Goal: Task Accomplishment & Management: Manage account settings

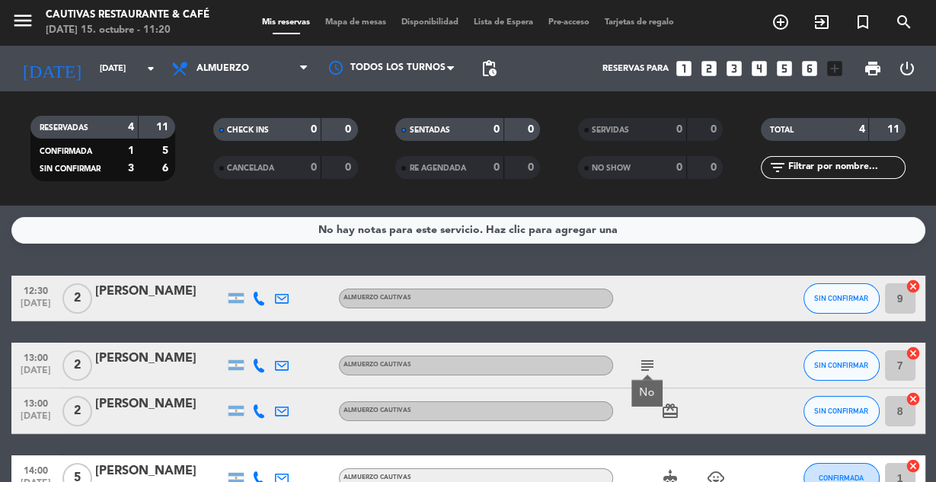
scroll to position [46, 0]
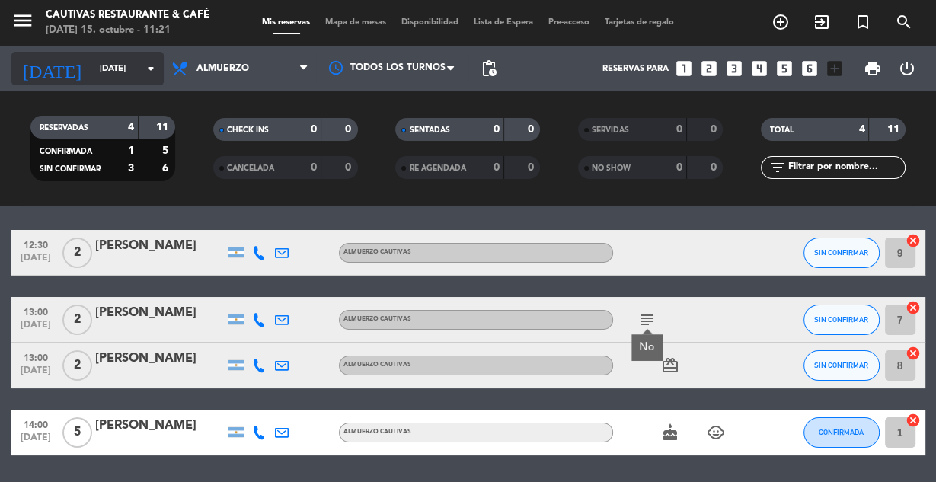
click at [139, 73] on input "[DATE]" at bounding box center [150, 68] width 117 height 25
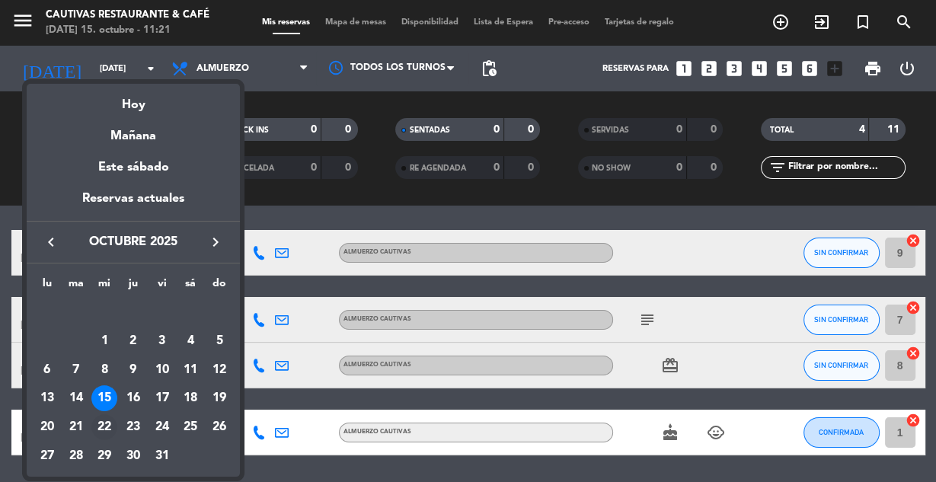
click at [101, 427] on div "22" at bounding box center [104, 427] width 26 height 26
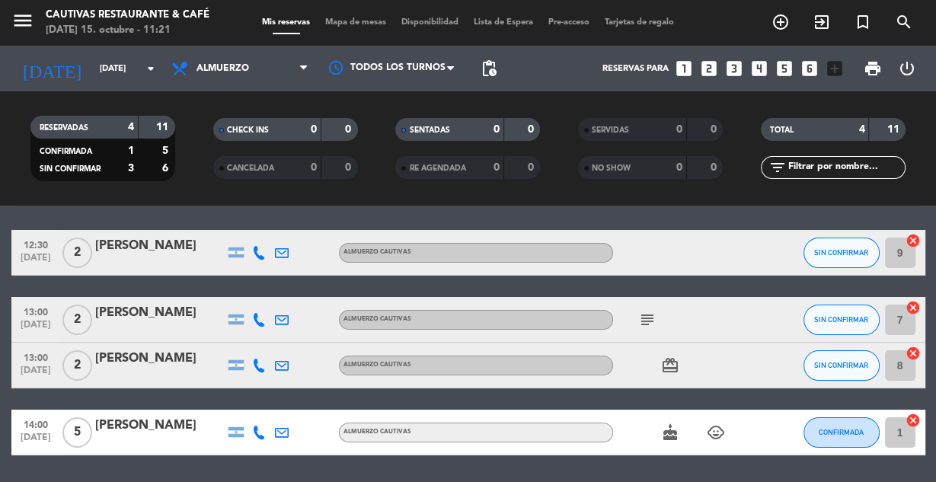
type input "[DATE]"
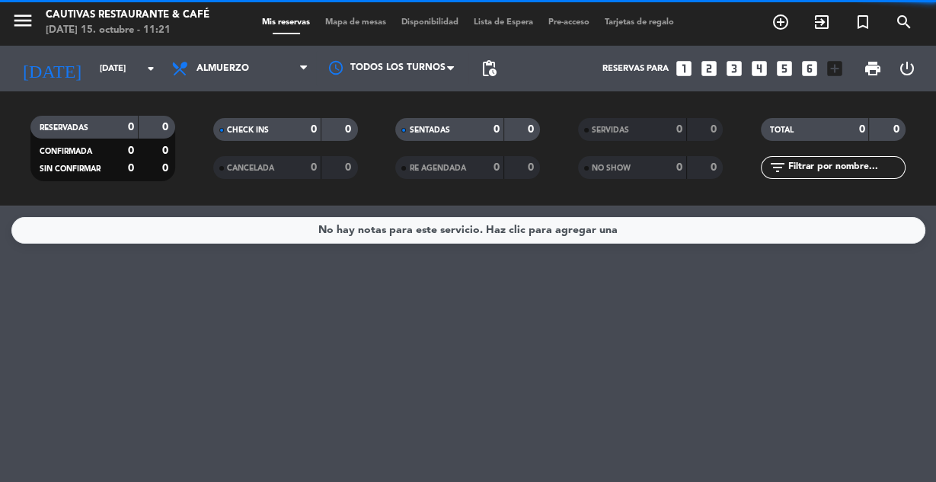
scroll to position [0, 0]
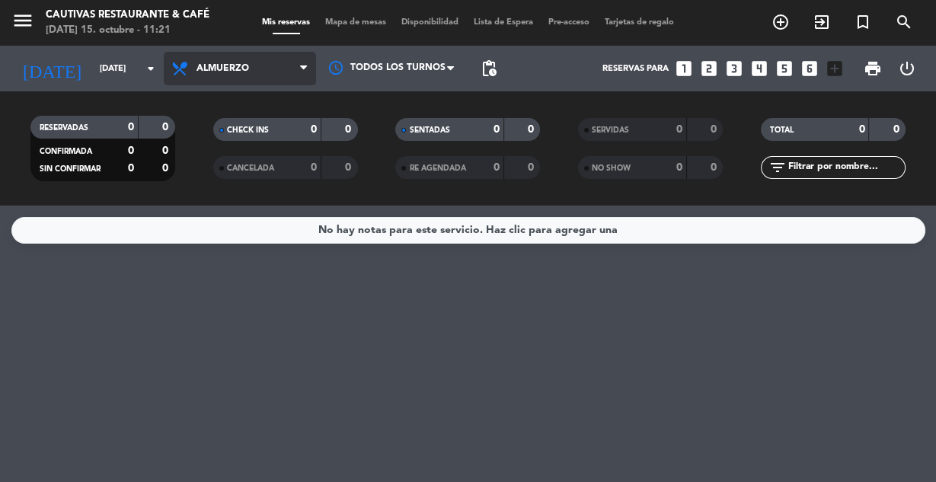
click at [245, 71] on span "Almuerzo" at bounding box center [223, 68] width 53 height 11
click at [241, 135] on div "menu Cautivas Restaurante & Café [DATE] 15. octubre - 11:21 Mis reservas Mapa d…" at bounding box center [468, 103] width 936 height 206
click at [206, 63] on span "Almuerzo" at bounding box center [223, 68] width 53 height 11
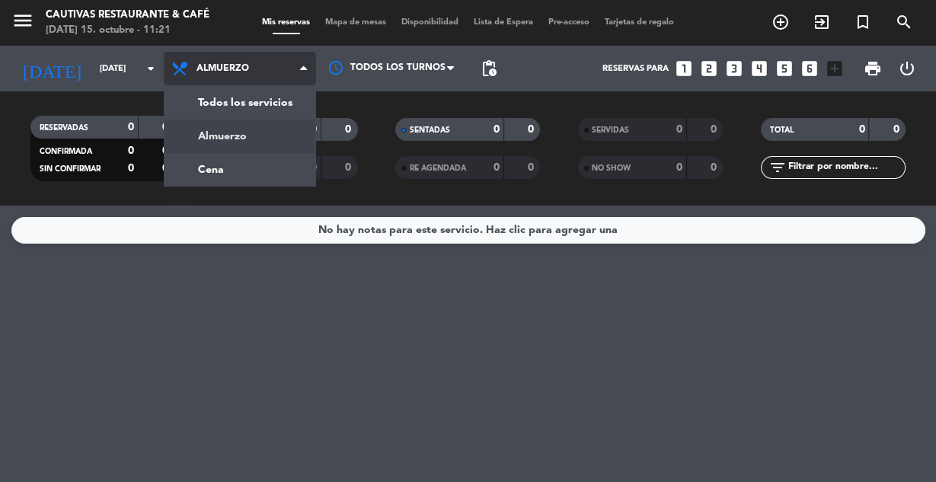
click at [224, 133] on div "menu Cautivas Restaurante & Café [DATE] 15. octubre - 11:21 Mis reservas Mapa d…" at bounding box center [468, 103] width 936 height 206
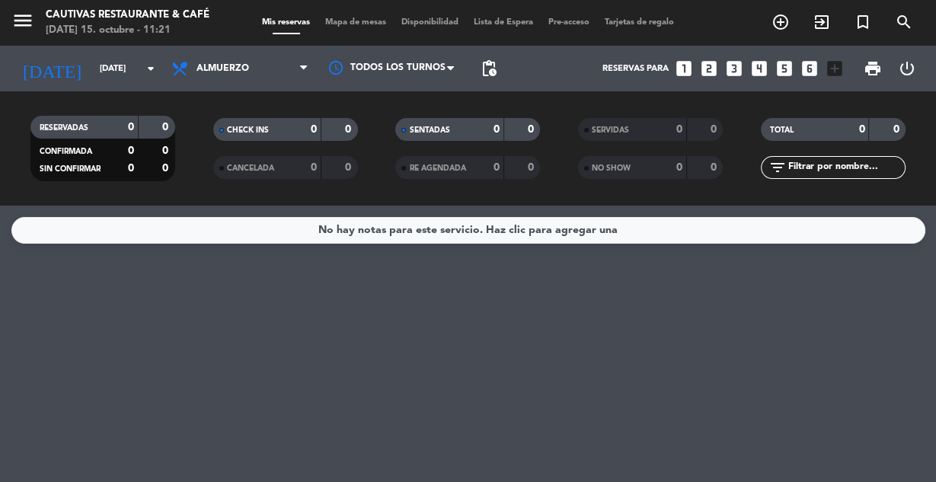
click at [751, 66] on icon "looks_4" at bounding box center [760, 69] width 20 height 20
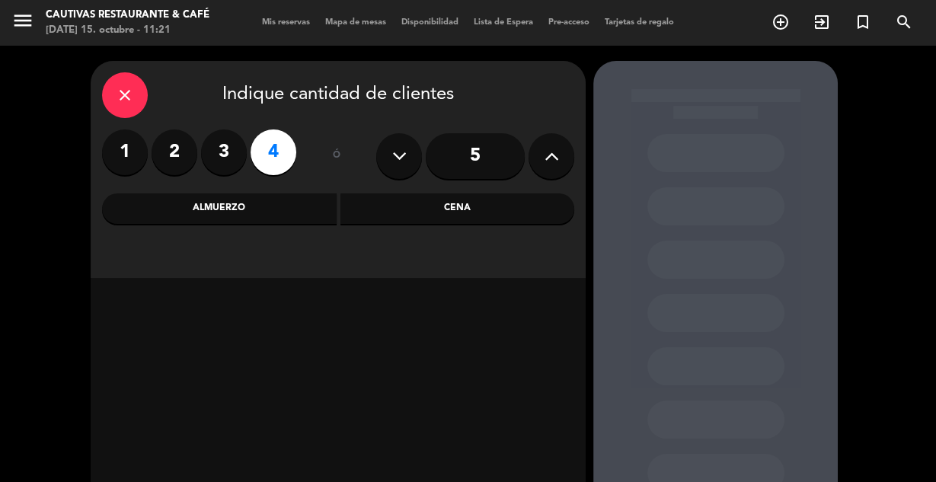
click at [244, 210] on div "Almuerzo" at bounding box center [219, 208] width 235 height 30
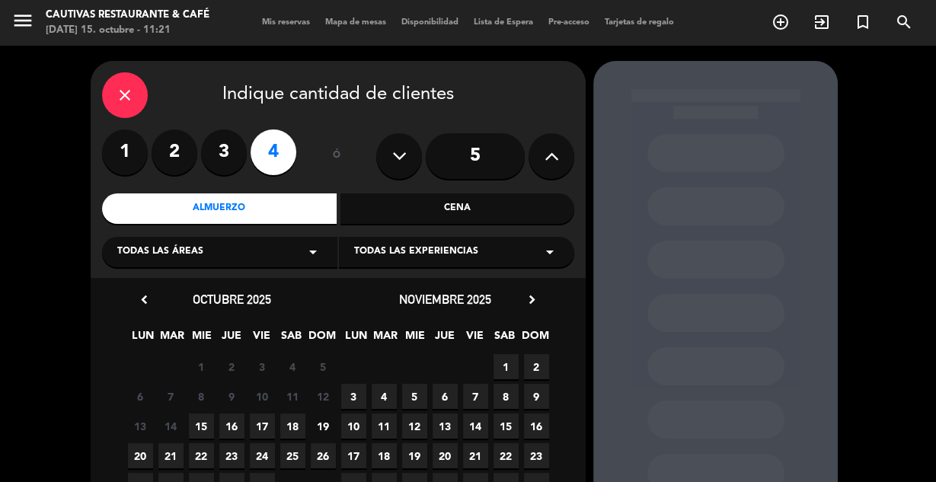
click at [200, 451] on span "22" at bounding box center [201, 455] width 25 height 25
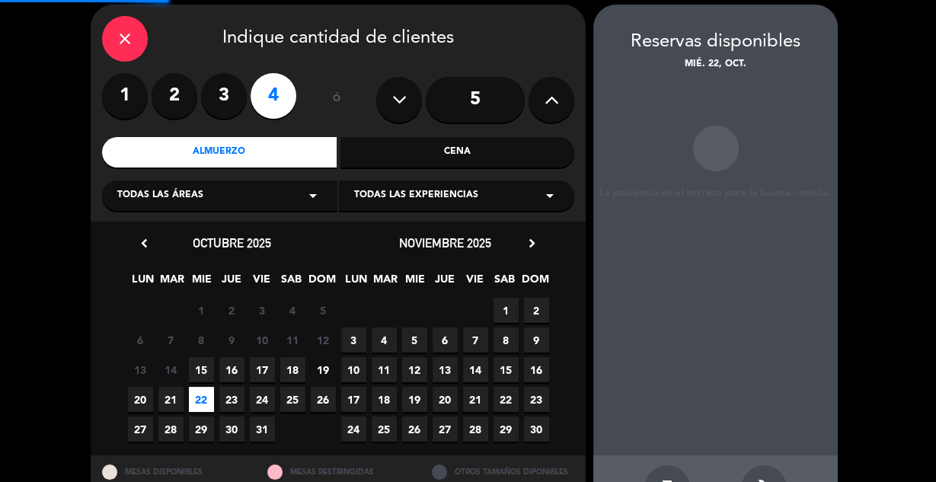
scroll to position [61, 0]
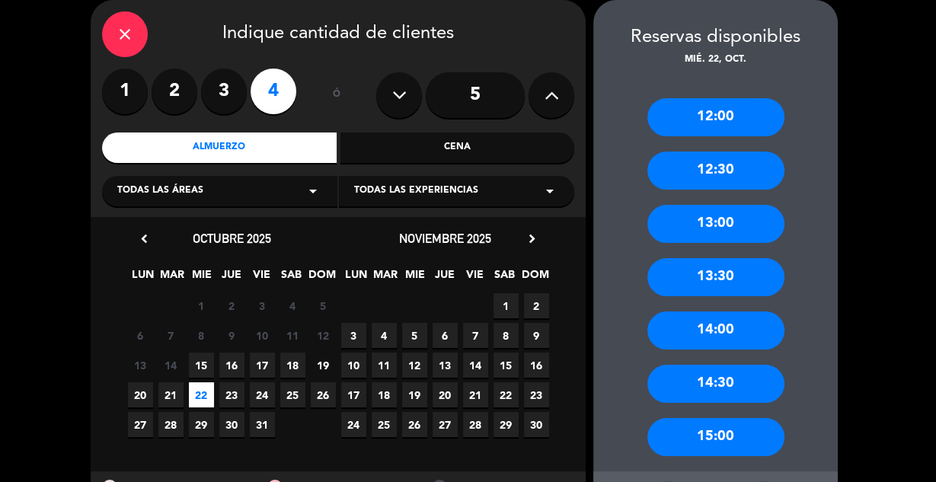
click at [707, 114] on div "12:00" at bounding box center [715, 117] width 137 height 38
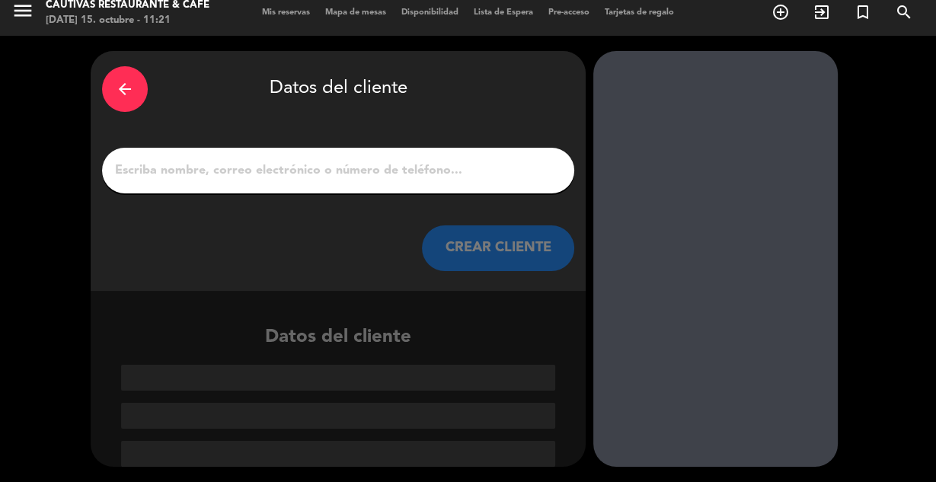
click at [413, 180] on input "1" at bounding box center [337, 170] width 449 height 21
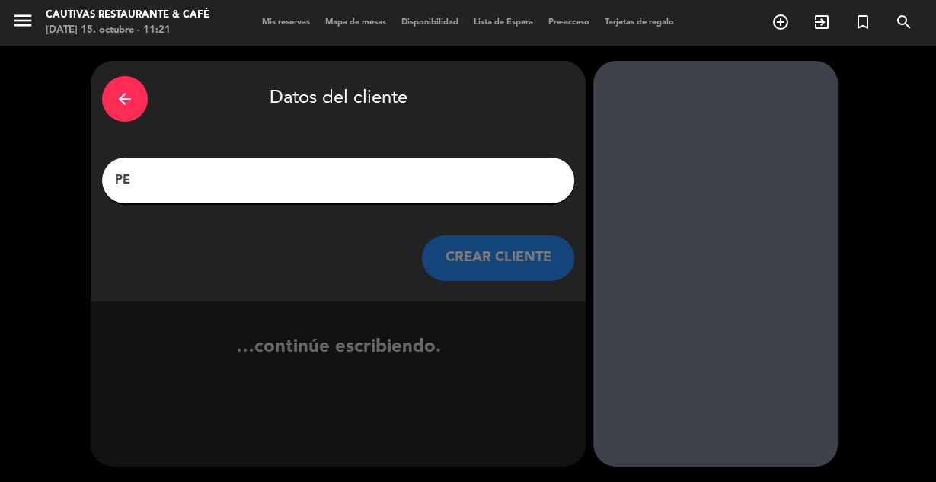
scroll to position [0, 0]
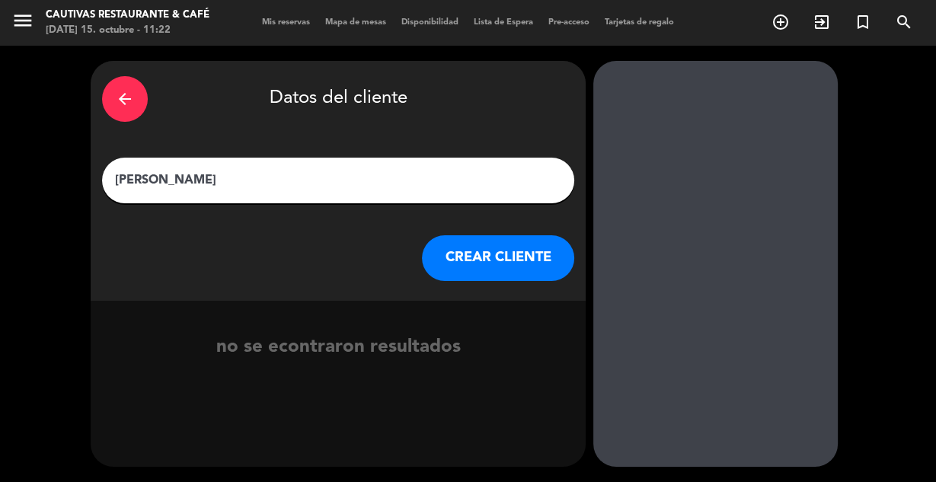
type input "[PERSON_NAME]"
click at [476, 250] on button "CREAR CLIENTE" at bounding box center [498, 258] width 152 height 46
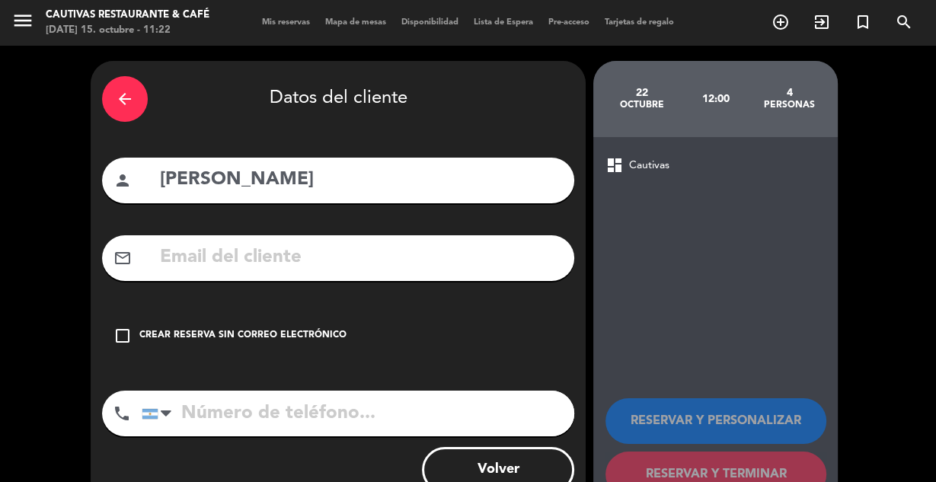
click at [128, 335] on icon "check_box_outline_blank" at bounding box center [122, 336] width 18 height 18
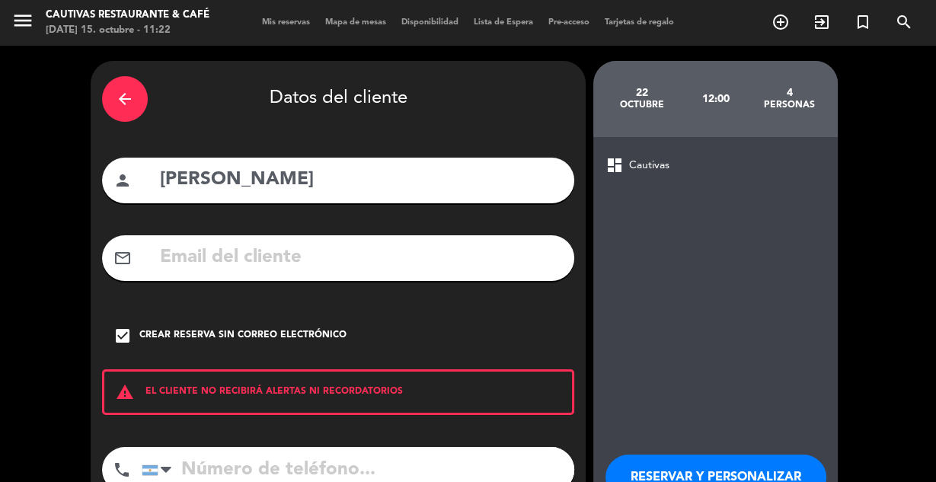
click at [257, 458] on input "tel" at bounding box center [358, 470] width 433 height 46
type input "3794233072"
click at [874, 344] on div "arrow_back Datos del cliente person [PERSON_NAME] mail_outline check_box Crear …" at bounding box center [468, 317] width 936 height 542
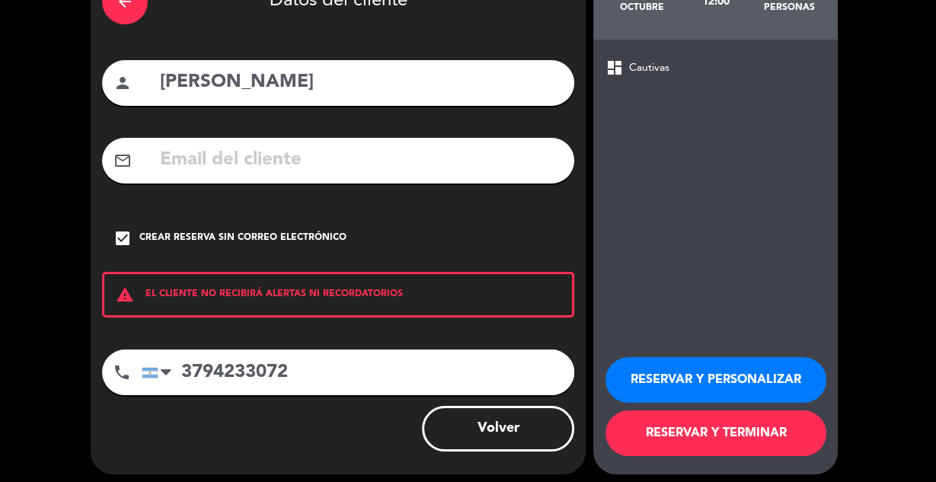
scroll to position [105, 0]
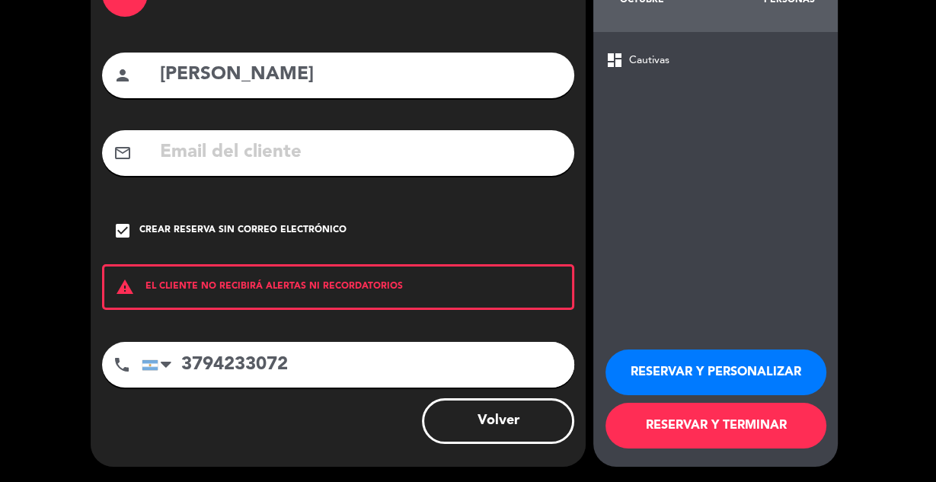
click at [689, 366] on button "RESERVAR Y PERSONALIZAR" at bounding box center [716, 373] width 221 height 46
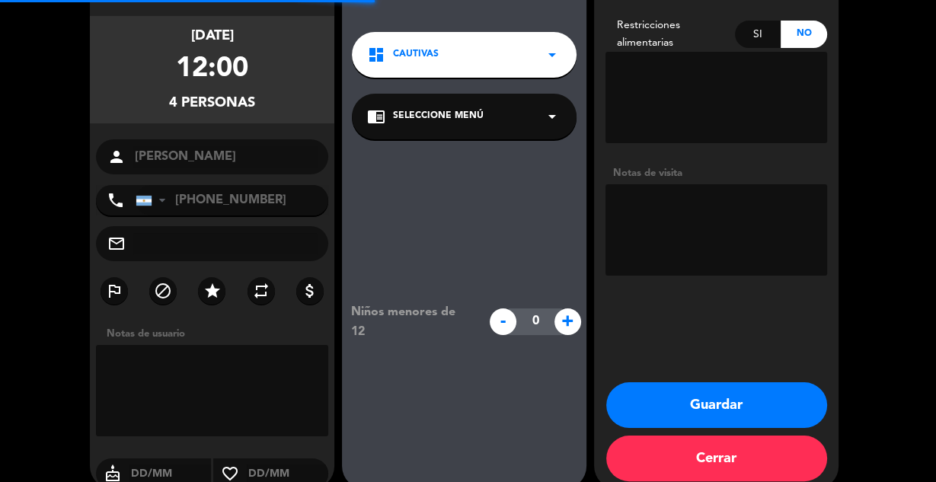
scroll to position [61, 0]
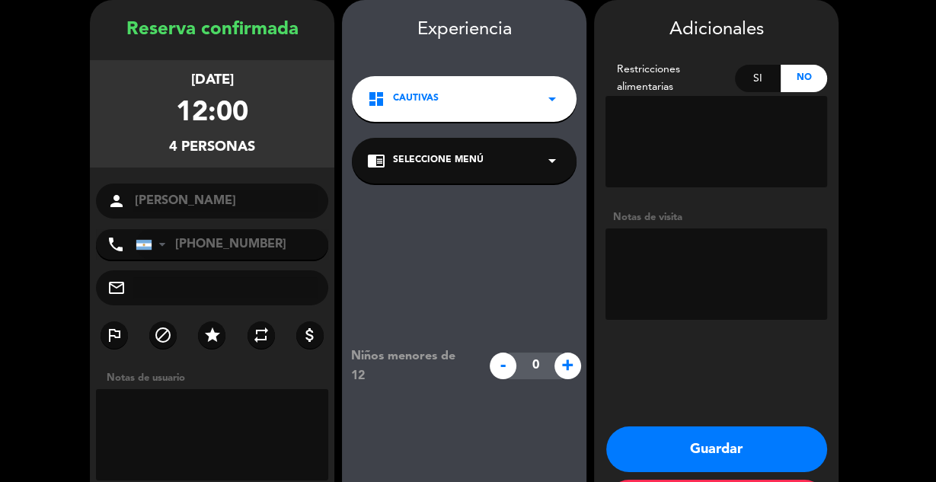
click at [193, 426] on textarea at bounding box center [212, 434] width 232 height 91
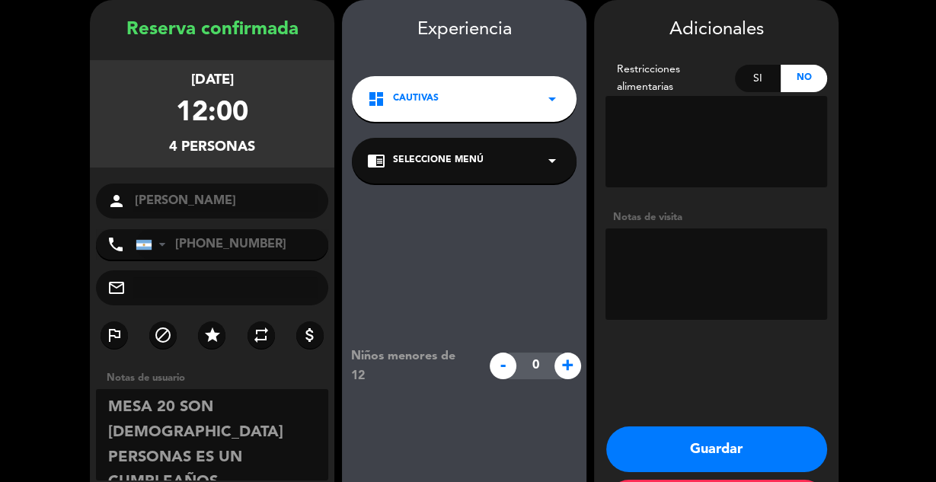
type textarea "MESA 20 SON [DEMOGRAPHIC_DATA] PERSONAS ES UN CUMPLEAÑOS"
click at [661, 438] on button "Guardar" at bounding box center [716, 450] width 221 height 46
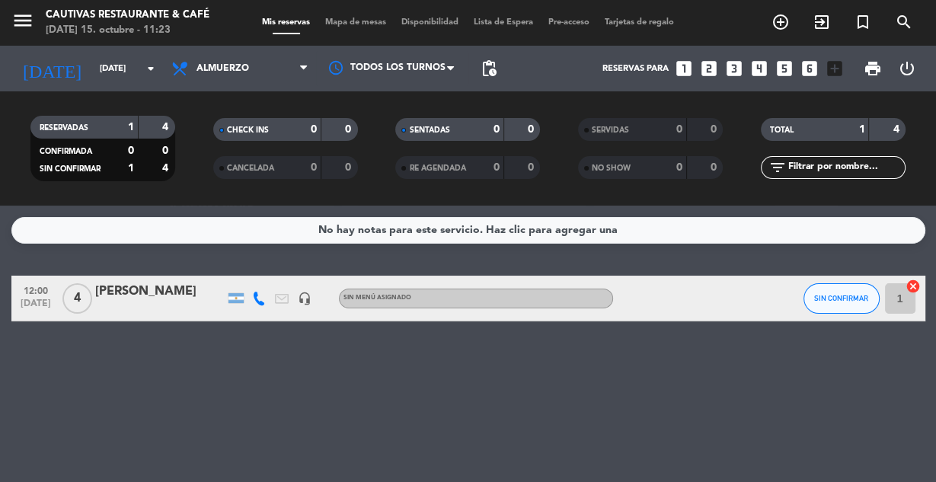
click at [171, 294] on div "[PERSON_NAME]" at bounding box center [159, 292] width 129 height 20
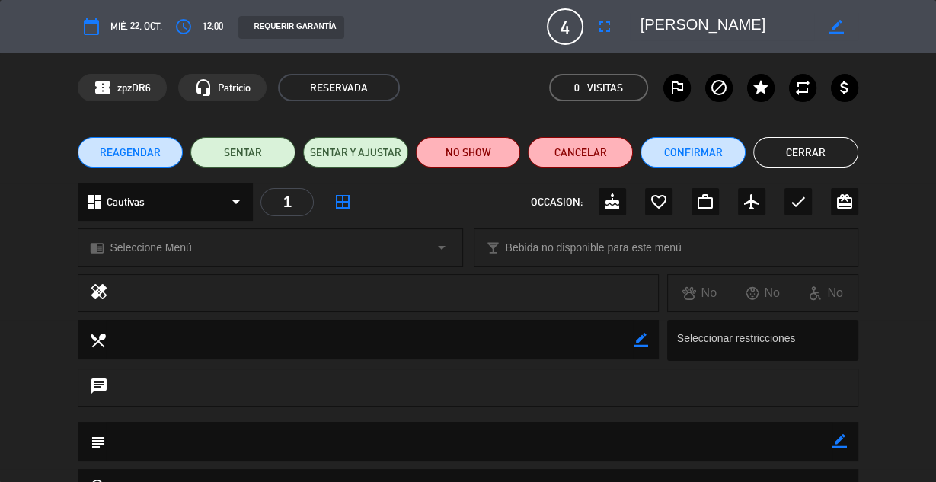
click at [225, 439] on textarea at bounding box center [469, 441] width 726 height 39
click at [241, 443] on textarea at bounding box center [469, 441] width 726 height 39
click at [838, 445] on icon "border_color" at bounding box center [840, 441] width 14 height 14
click at [456, 431] on textarea at bounding box center [469, 441] width 726 height 39
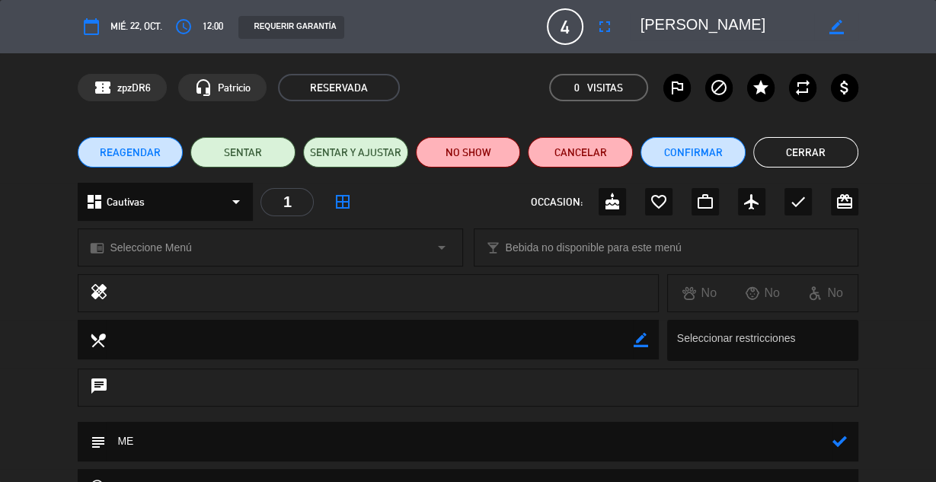
type textarea "M"
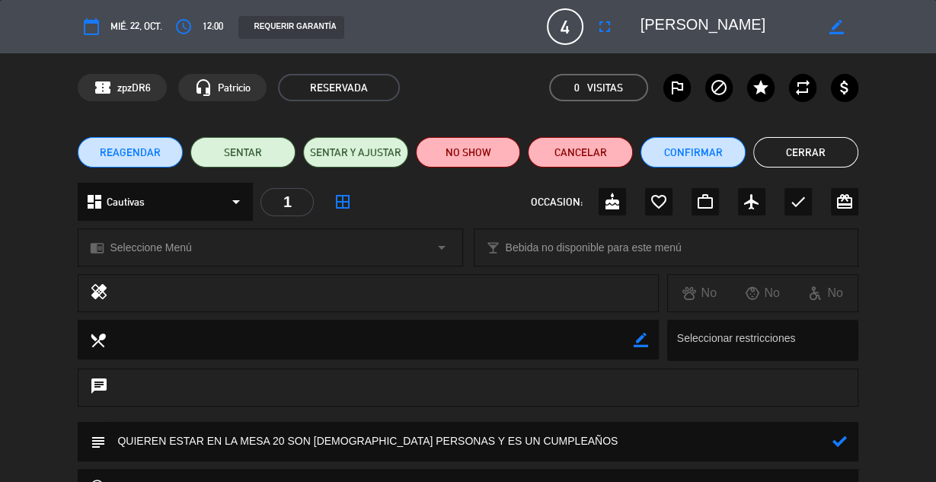
type textarea "QUIEREN ESTAR EN LA MESA 20 SON [DEMOGRAPHIC_DATA] PERSONAS Y ES UN CUMPLEAÑOS"
click at [836, 442] on icon at bounding box center [840, 441] width 14 height 14
click at [935, 431] on div "subject border_color" at bounding box center [468, 445] width 936 height 47
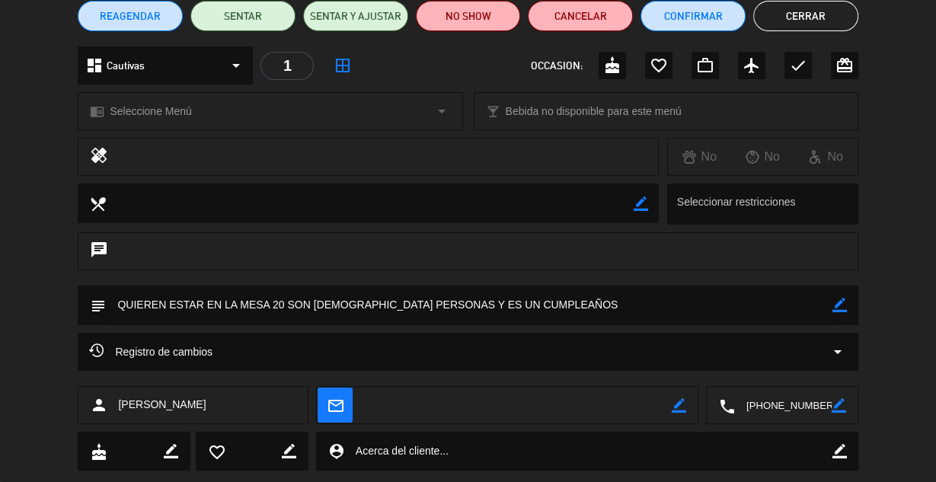
scroll to position [122, 0]
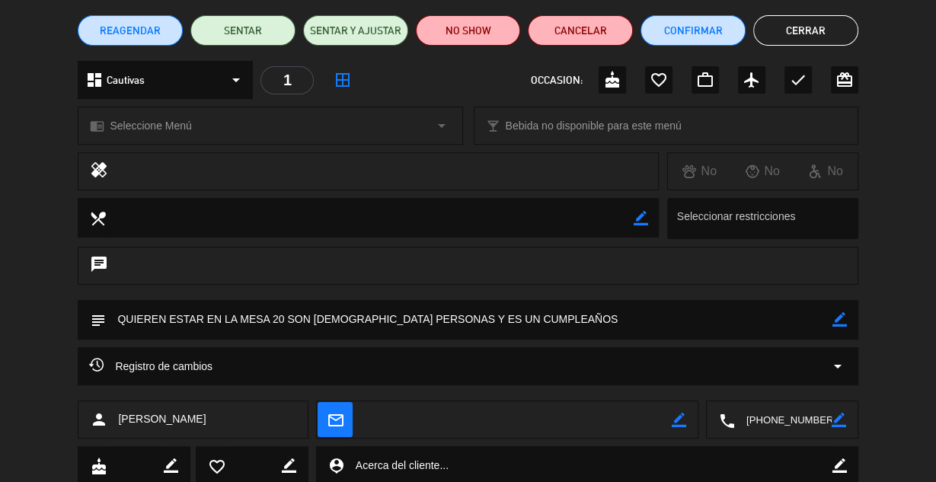
click at [112, 468] on textarea at bounding box center [135, 466] width 57 height 38
click at [100, 467] on icon "cake" at bounding box center [98, 466] width 17 height 17
click at [174, 465] on icon "border_color" at bounding box center [171, 466] width 14 height 14
click at [145, 465] on textarea at bounding box center [135, 466] width 57 height 38
click at [171, 466] on icon "border_color" at bounding box center [171, 466] width 14 height 14
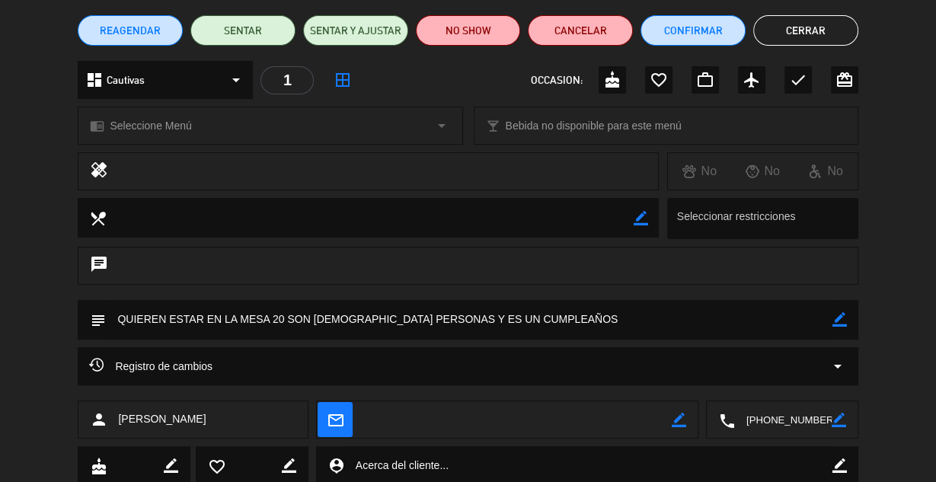
click at [376, 472] on textarea at bounding box center [588, 465] width 488 height 39
click at [792, 84] on icon "check" at bounding box center [798, 80] width 18 height 18
click at [799, 20] on button "Cerrar" at bounding box center [805, 30] width 105 height 30
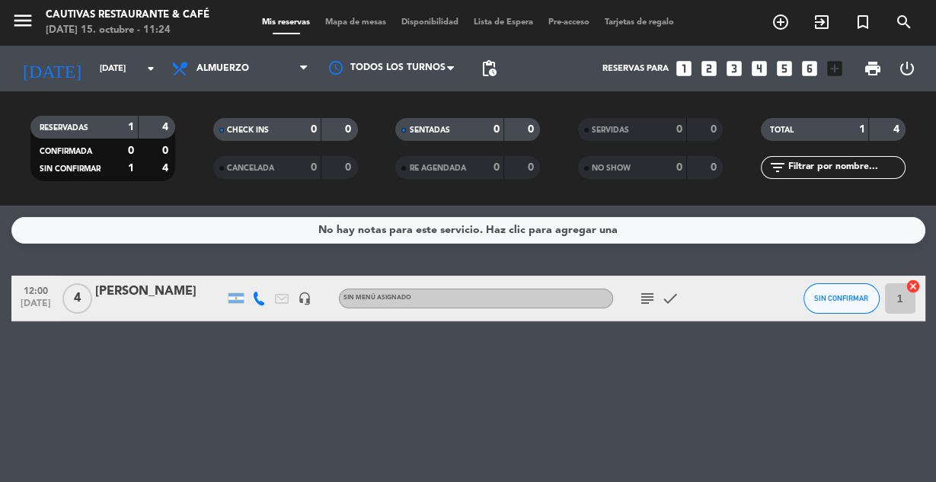
click at [631, 365] on div "No hay notas para este servicio. Haz clic para agregar una 12:00 [DATE] 4 [PERS…" at bounding box center [468, 344] width 936 height 277
click at [98, 70] on input "[DATE]" at bounding box center [150, 68] width 117 height 25
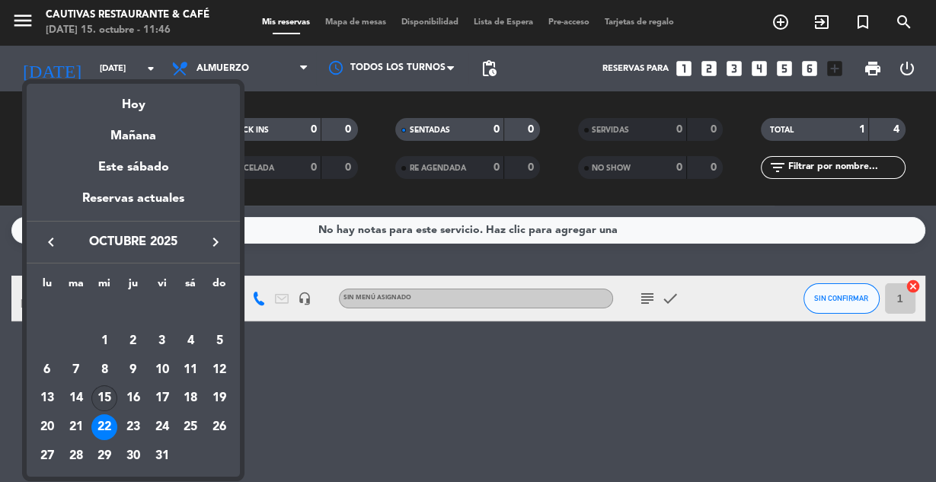
click at [103, 400] on div "15" at bounding box center [104, 398] width 26 height 26
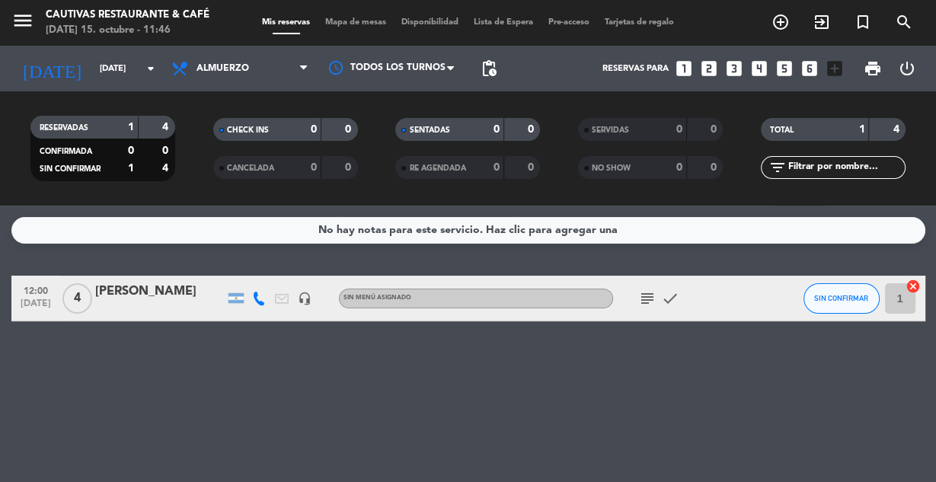
type input "[DATE]"
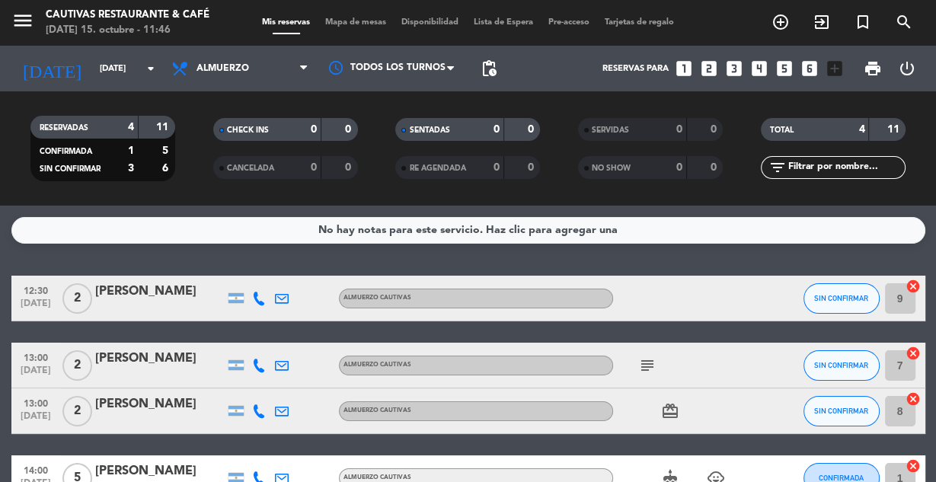
click at [222, 267] on div "No hay notas para este servicio. Haz clic para agregar una 12:30 [DATE] 2 [PERS…" at bounding box center [468, 344] width 936 height 277
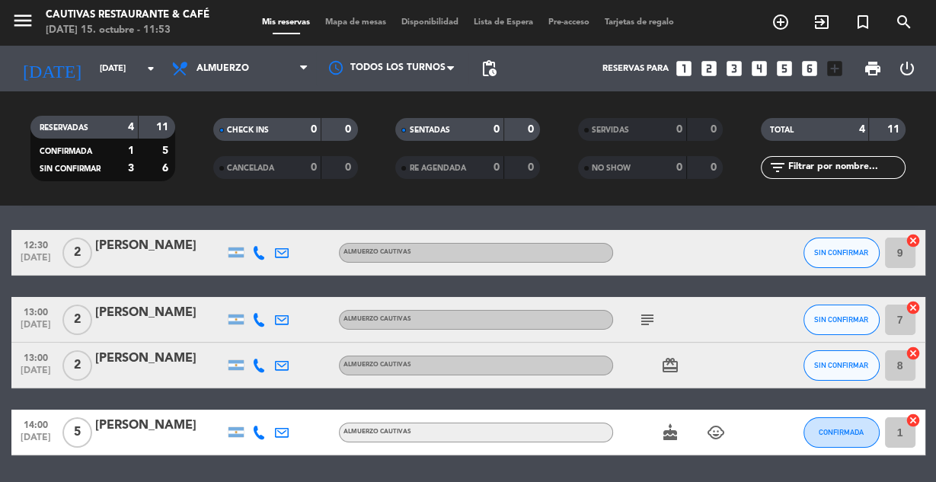
scroll to position [21, 0]
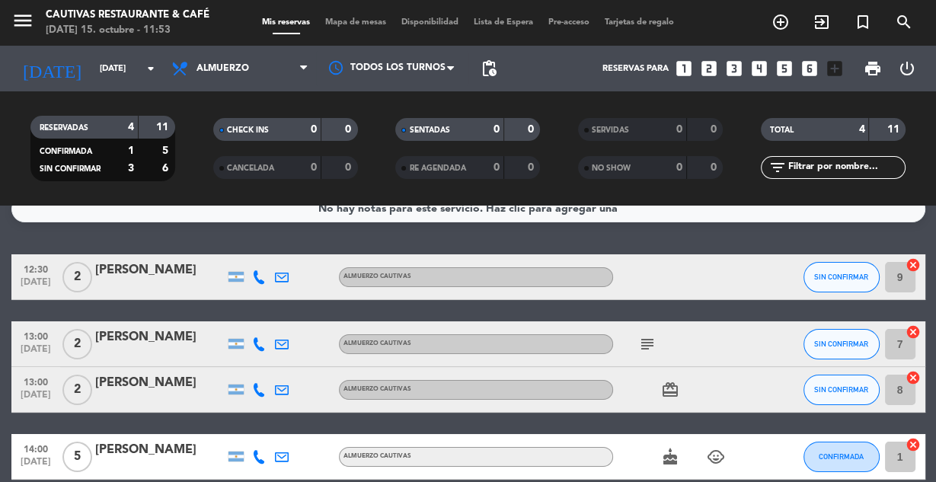
click at [690, 463] on div "cake child_care" at bounding box center [681, 456] width 137 height 45
